Goal: Go to known website: Access a specific website the user already knows

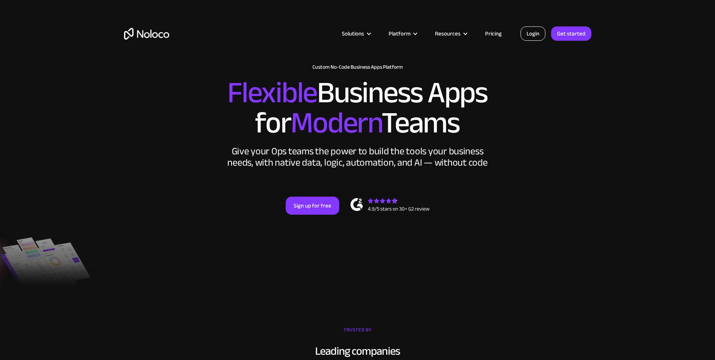
click at [539, 34] on link "Login" at bounding box center [533, 33] width 25 height 14
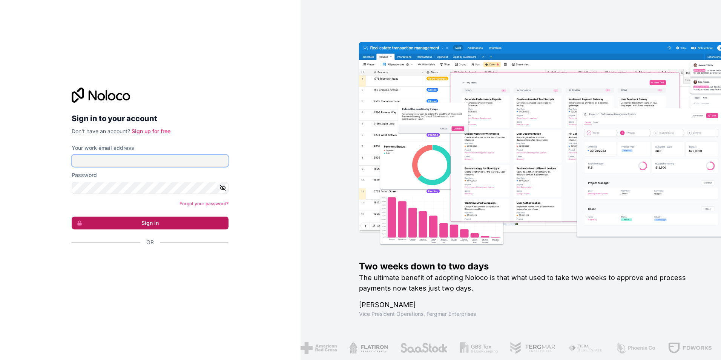
type input "Dieu.beni.fio@groupea2r.fr"
click at [115, 220] on button "Sign in" at bounding box center [150, 222] width 157 height 13
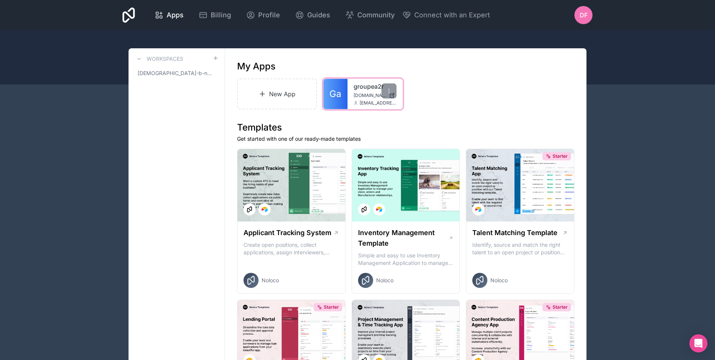
click at [359, 97] on span "groupea2r.noloco.co" at bounding box center [370, 95] width 32 height 6
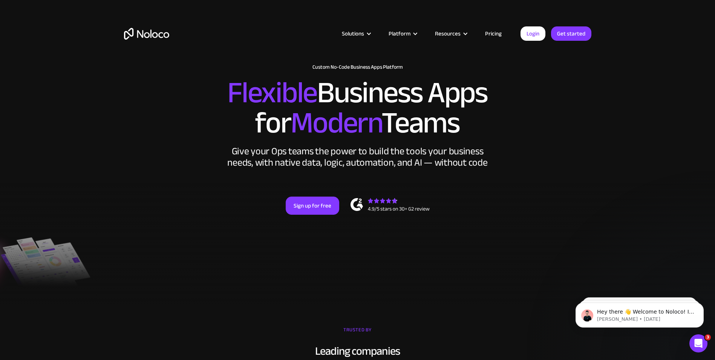
drag, startPoint x: 640, startPoint y: 29, endPoint x: 558, endPoint y: 101, distance: 109.3
click at [510, 192] on div "New: Connect Noloco to Stripe Custom No-Code Business Apps Platform Flexible Bu…" at bounding box center [357, 147] width 483 height 181
click at [526, 31] on link "Login" at bounding box center [533, 33] width 25 height 14
click at [535, 34] on link "Login" at bounding box center [533, 33] width 25 height 14
